Goal: Information Seeking & Learning: Learn about a topic

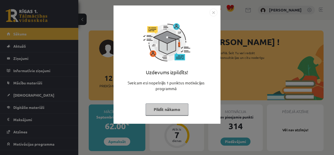
click at [166, 110] on button "Pildīt nākamo" at bounding box center [166, 109] width 43 height 12
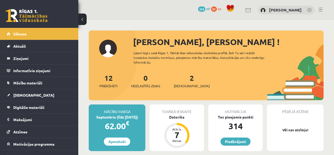
click at [177, 115] on div "Tuvākā ieskaite [GEOGRAPHIC_DATA] Atlicis 7 dienas" at bounding box center [176, 128] width 54 height 47
click at [177, 115] on div "Datorika" at bounding box center [176, 116] width 54 height 5
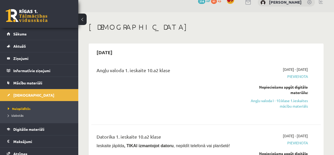
scroll to position [9, 0]
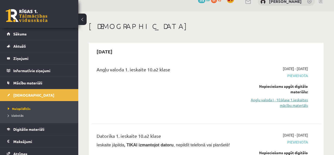
click at [289, 104] on link "Angļu valoda I - 10.klase 1.ieskaites mācību materiāls" at bounding box center [274, 102] width 65 height 11
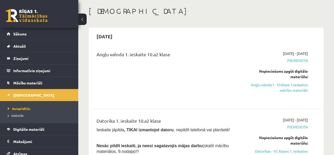
scroll to position [0, 0]
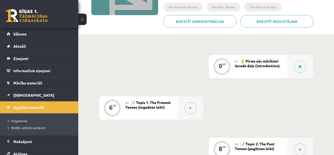
scroll to position [73, 0]
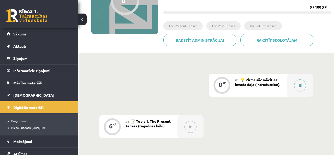
click at [293, 93] on div at bounding box center [300, 85] width 26 height 23
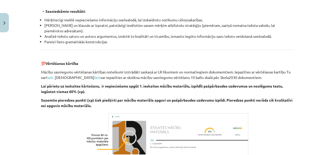
scroll to position [629, 0]
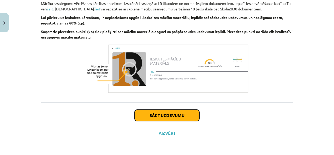
click at [169, 112] on button "Sākt uzdevumu" at bounding box center [167, 115] width 65 height 11
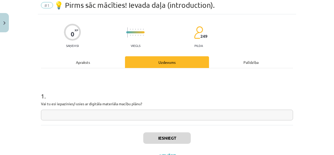
scroll to position [13, 0]
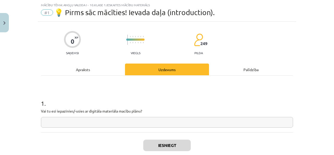
click at [172, 128] on div "1 . Vai tu esi iepazinies/-usies ar digitāla materiāla macību plānu?" at bounding box center [167, 104] width 252 height 57
click at [172, 123] on input "text" at bounding box center [167, 122] width 252 height 11
type input "*"
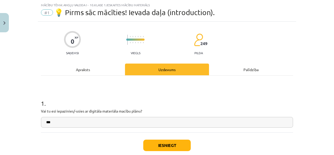
type input "***"
click at [154, 144] on button "Iesniegt" at bounding box center [166, 145] width 47 height 11
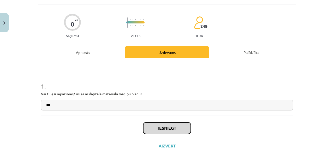
scroll to position [31, 0]
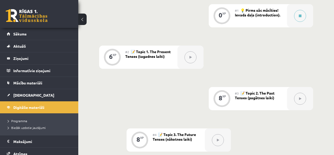
scroll to position [133, 0]
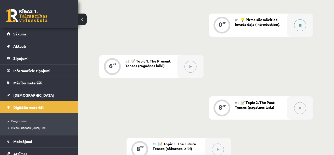
click at [297, 32] on div at bounding box center [300, 25] width 26 height 23
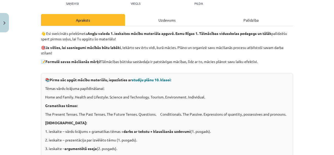
scroll to position [0, 0]
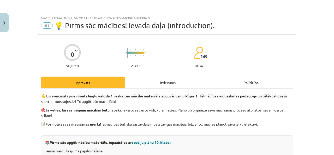
click at [150, 77] on div "Uzdevums" at bounding box center [167, 83] width 84 height 12
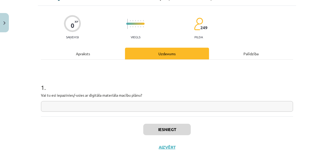
scroll to position [29, 0]
click at [150, 103] on input "text" at bounding box center [167, 106] width 252 height 11
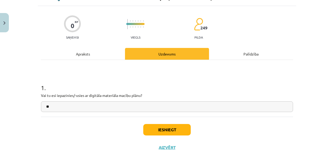
type input "**"
click at [157, 133] on button "Iesniegt" at bounding box center [166, 129] width 47 height 11
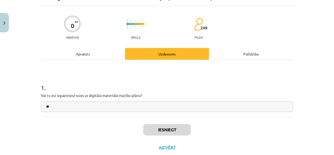
scroll to position [133, 0]
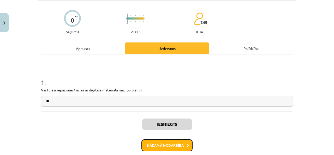
click at [170, 144] on button "Nākamā nodarbība" at bounding box center [166, 145] width 51 height 12
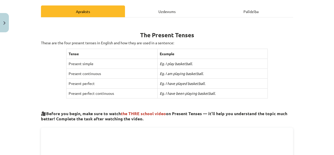
scroll to position [71, 0]
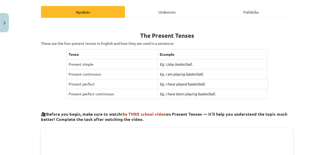
click at [143, 13] on div "Uzdevums" at bounding box center [167, 12] width 84 height 12
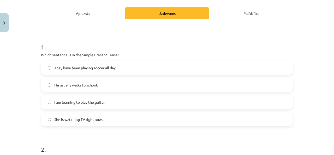
scroll to position [70, 0]
click at [104, 16] on div "Apraksts" at bounding box center [83, 13] width 84 height 12
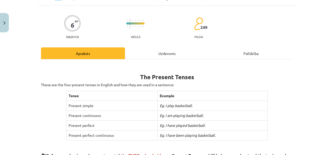
click at [143, 52] on div "Uzdevums" at bounding box center [167, 53] width 84 height 12
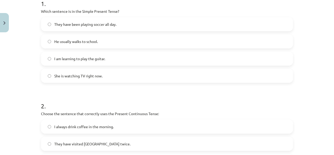
scroll to position [110, 0]
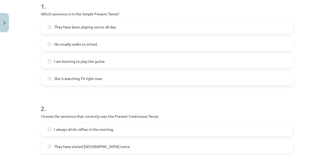
click at [125, 46] on label "He usually walks to school." at bounding box center [166, 44] width 251 height 13
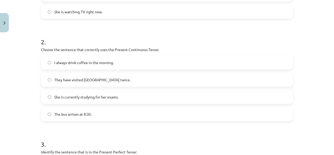
scroll to position [180, 0]
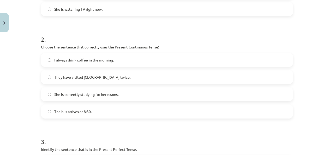
click at [119, 98] on label "She is currently studying for her exams." at bounding box center [166, 94] width 251 height 13
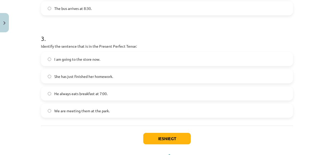
scroll to position [284, 0]
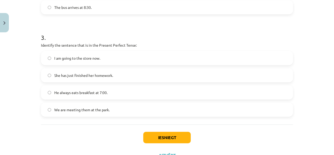
click at [108, 78] on span "She has just finished her homework." at bounding box center [83, 75] width 59 height 5
click at [153, 138] on button "Iesniegt" at bounding box center [166, 137] width 47 height 11
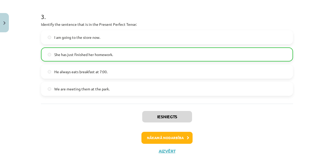
scroll to position [322, 0]
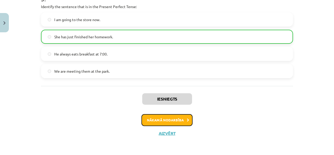
click at [172, 116] on button "Nākamā nodarbība" at bounding box center [166, 120] width 51 height 12
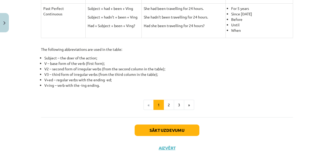
scroll to position [285, 0]
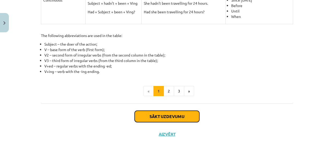
click at [173, 117] on button "Sākt uzdevumu" at bounding box center [167, 116] width 65 height 11
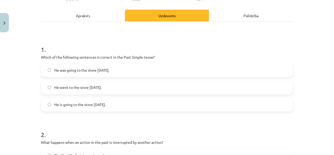
scroll to position [67, 0]
click at [136, 82] on label "He went to the store yesterday." at bounding box center [166, 87] width 251 height 13
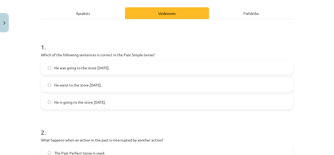
click at [136, 74] on label "He was going to the store yesterday." at bounding box center [166, 67] width 251 height 13
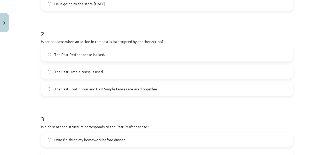
scroll to position [167, 0]
